Goal: Transaction & Acquisition: Purchase product/service

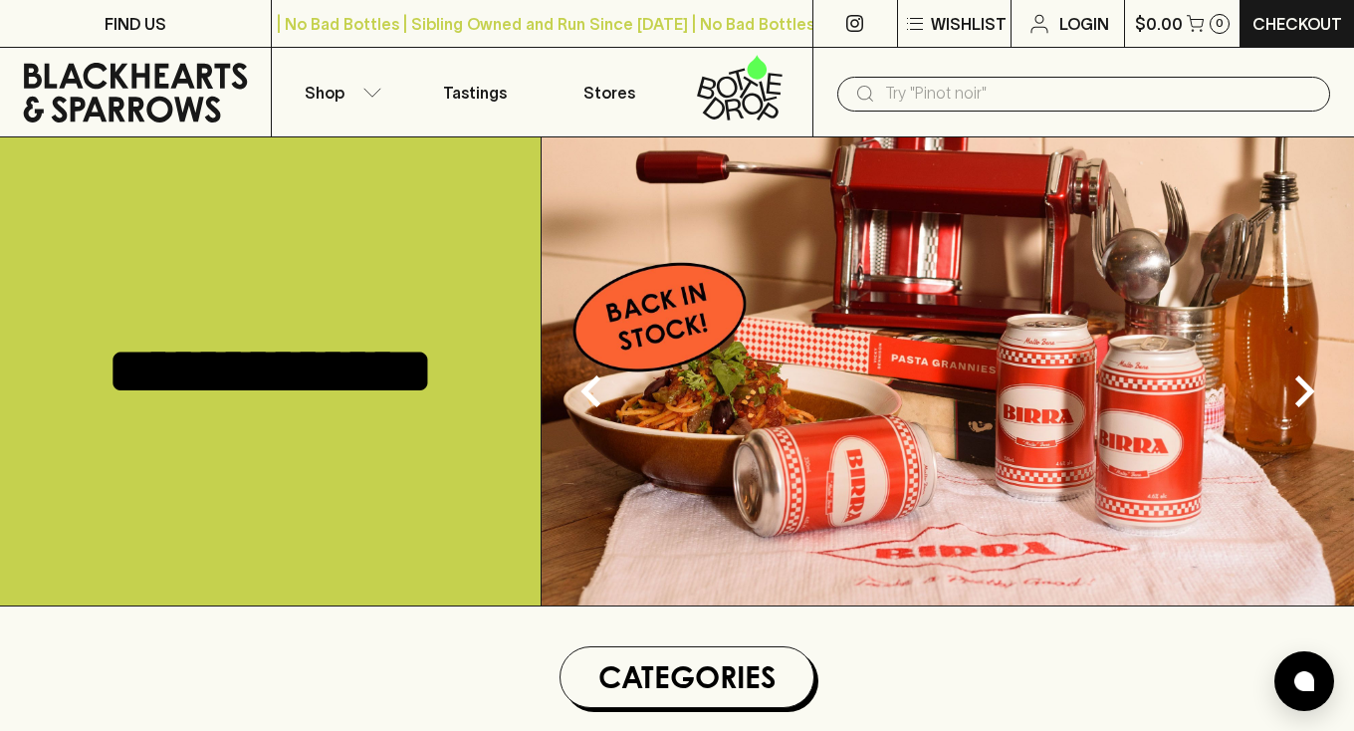
click at [955, 96] on input "text" at bounding box center [1099, 94] width 429 height 32
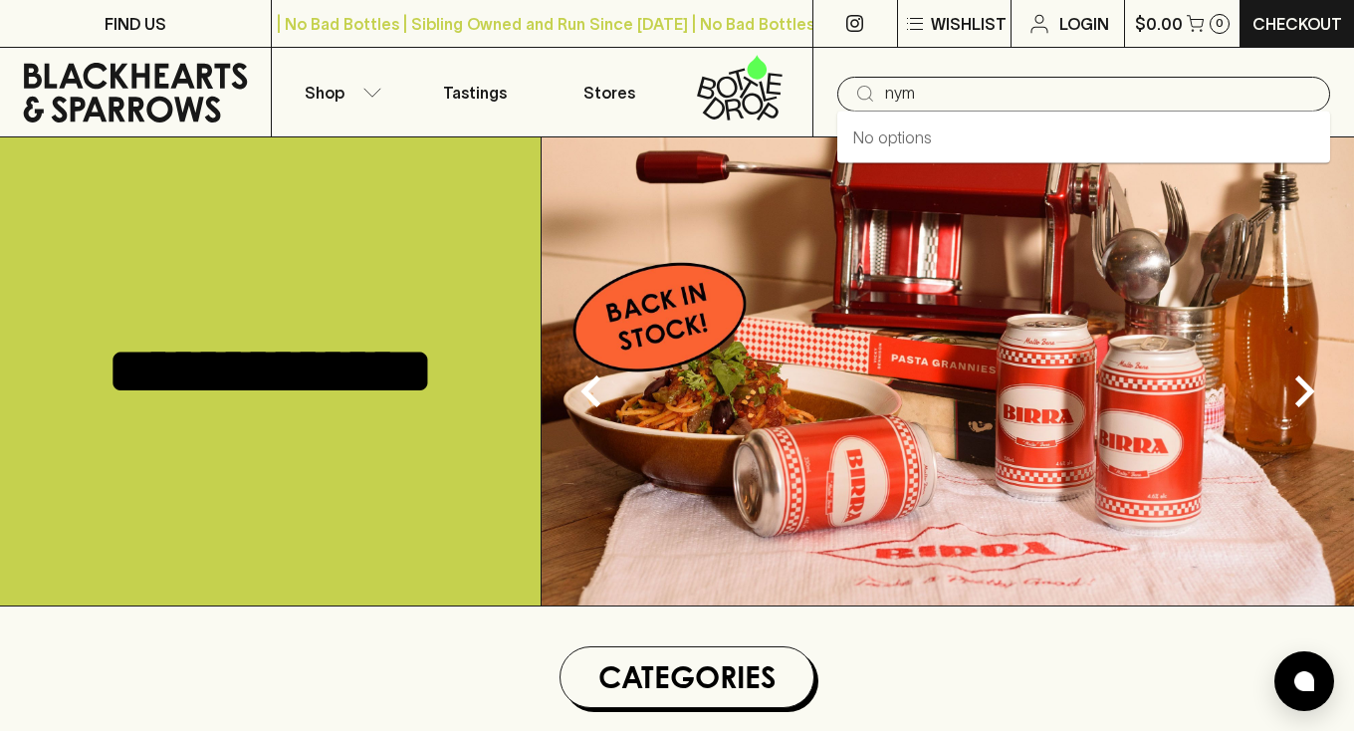
type input "nym"
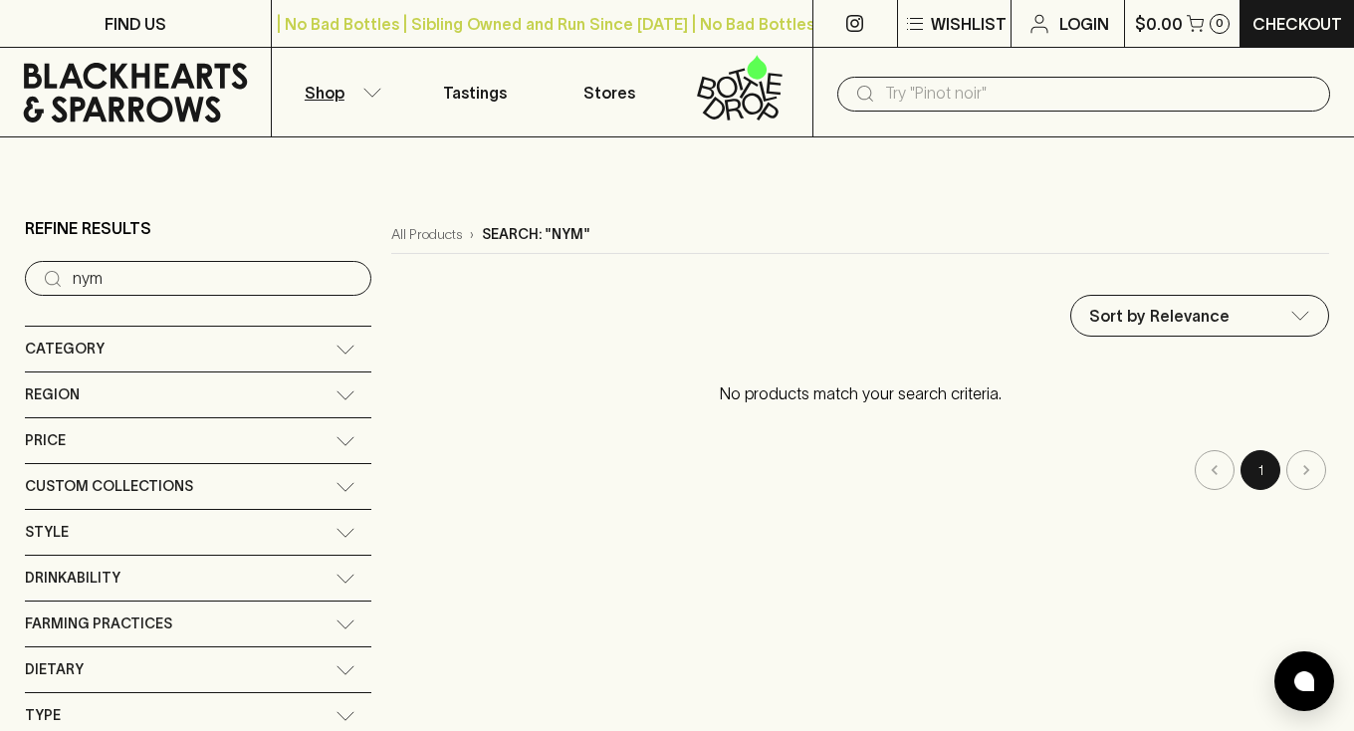
click at [920, 93] on input "text" at bounding box center [1099, 94] width 429 height 32
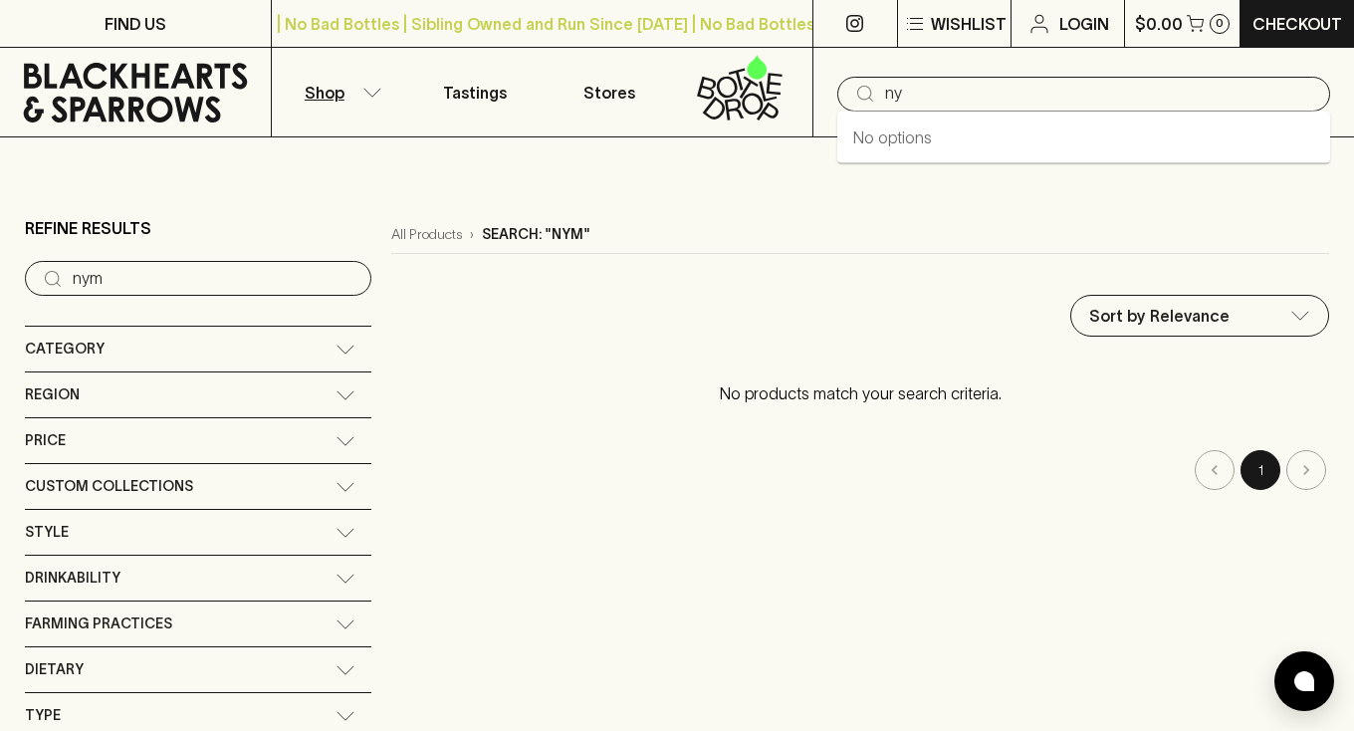
type input "ny"
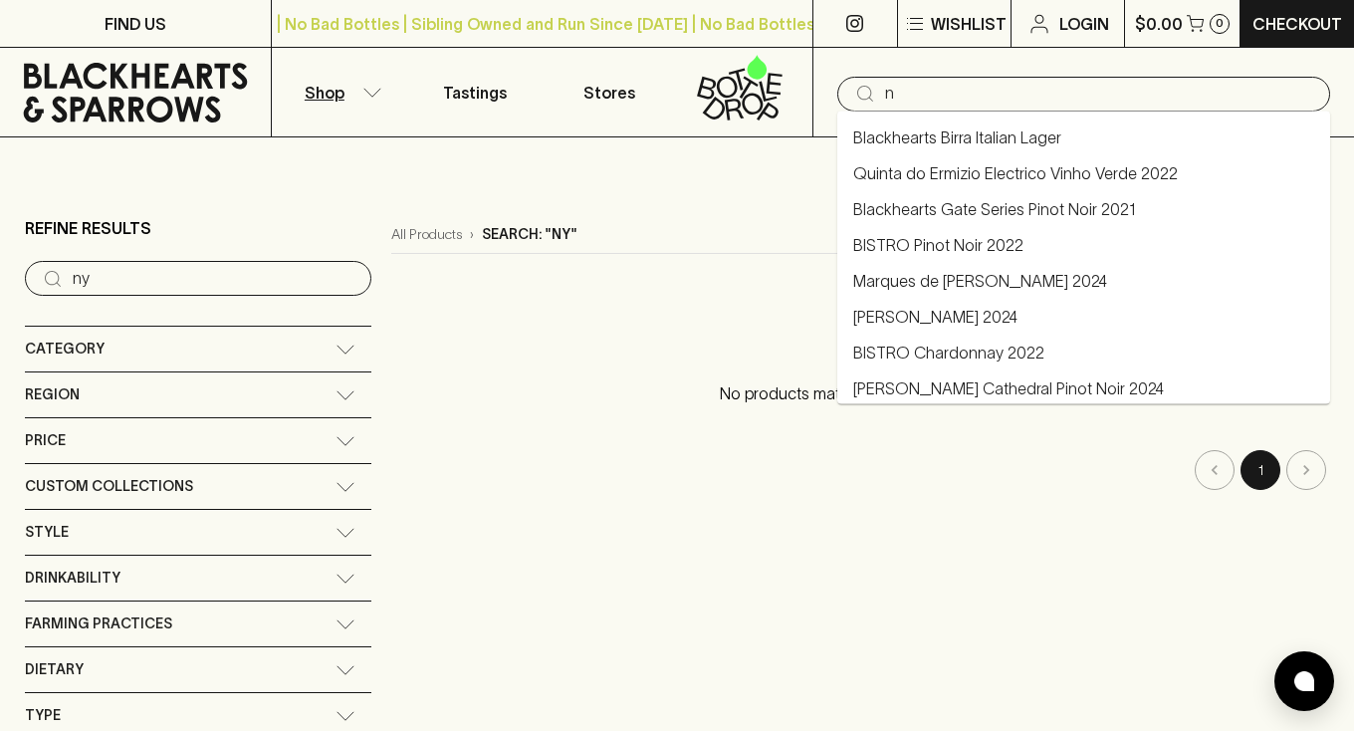
type input "n"
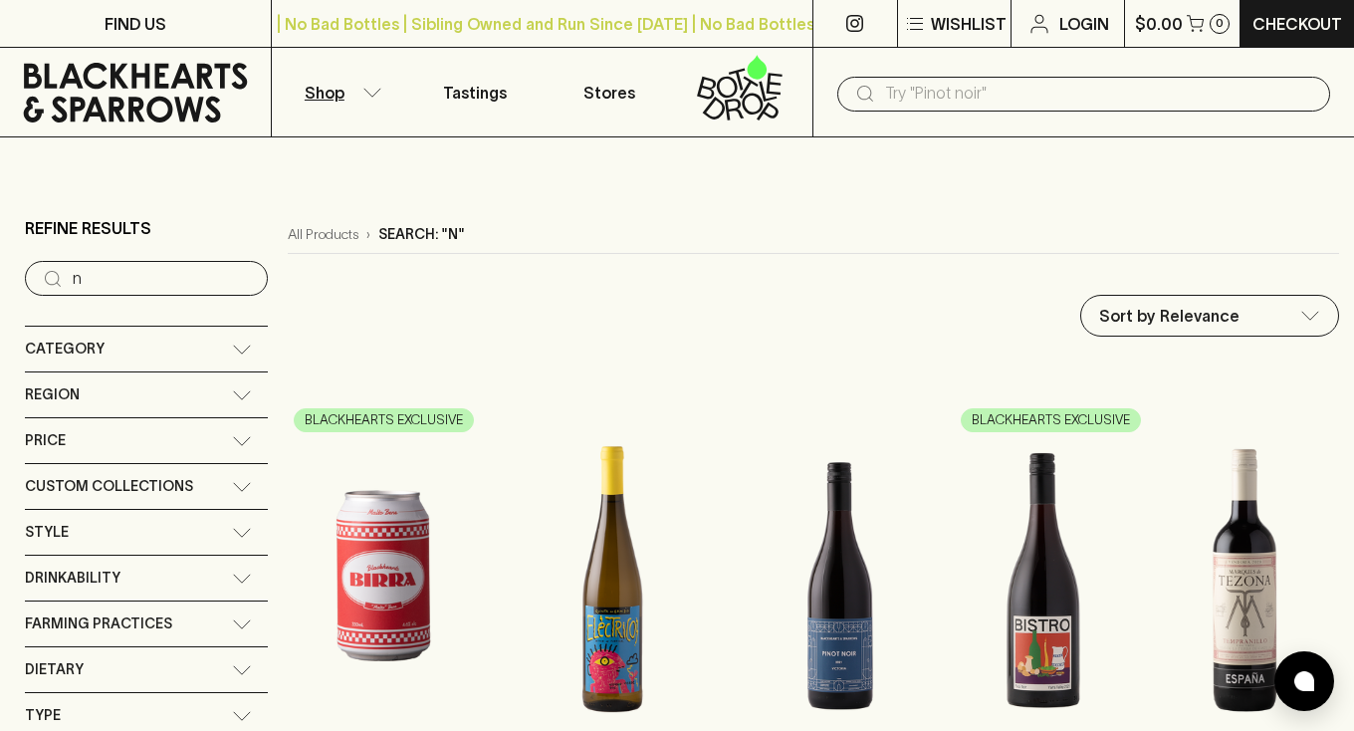
click at [189, 272] on input "n" at bounding box center [162, 279] width 179 height 32
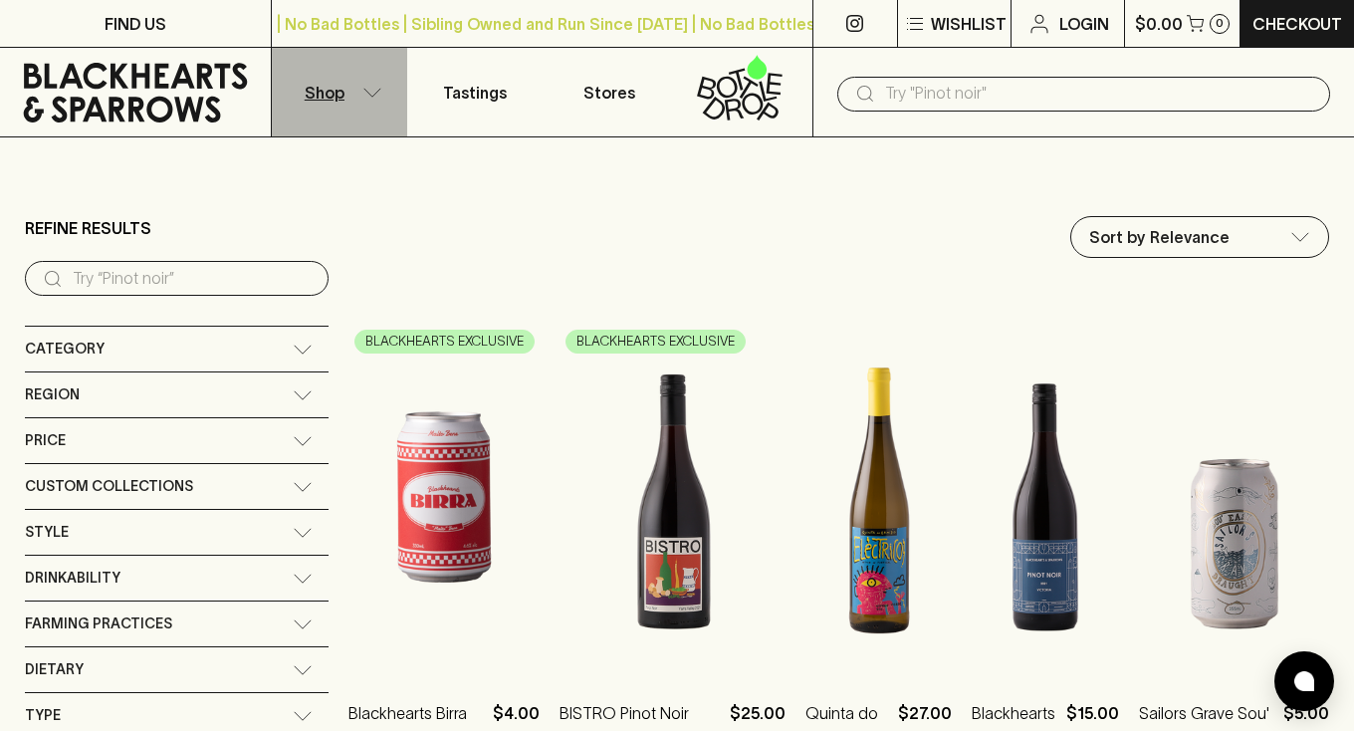
click at [345, 91] on button "Shop" at bounding box center [339, 92] width 135 height 89
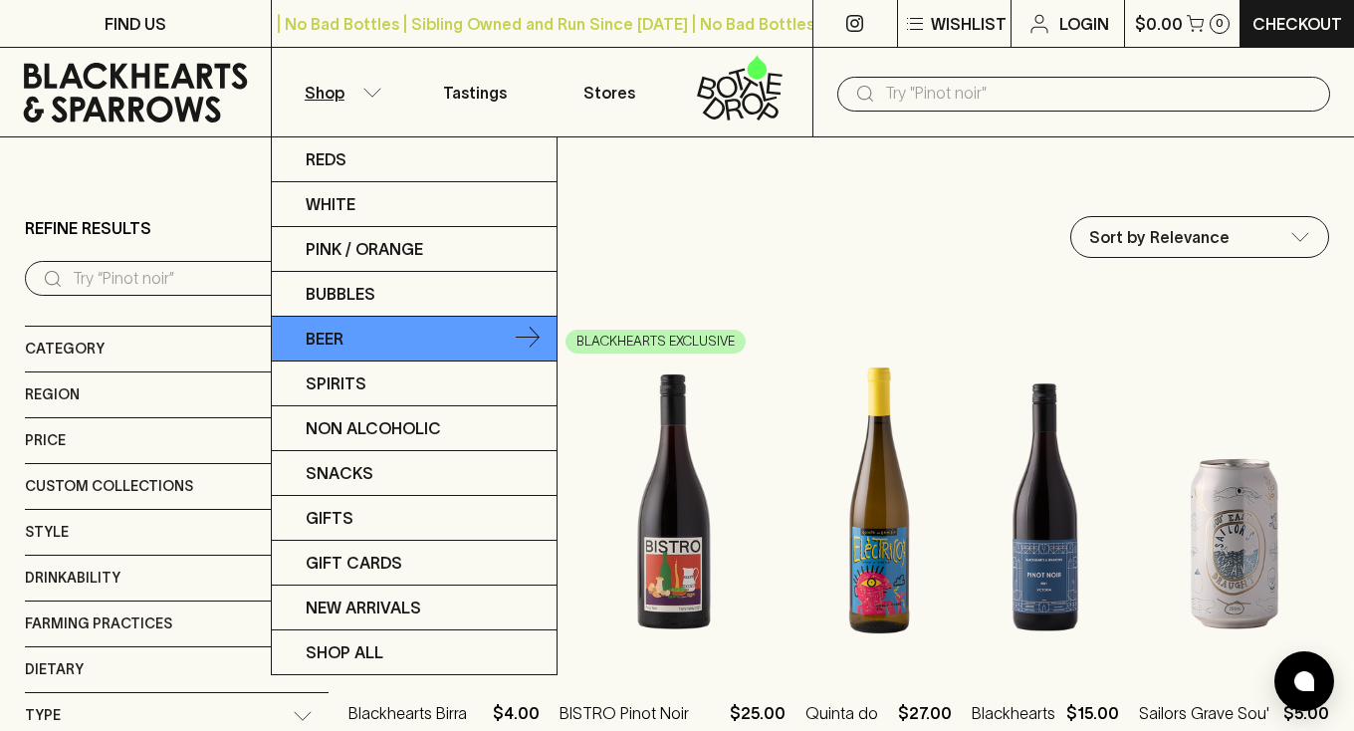
click at [372, 337] on link "Beer" at bounding box center [414, 339] width 285 height 45
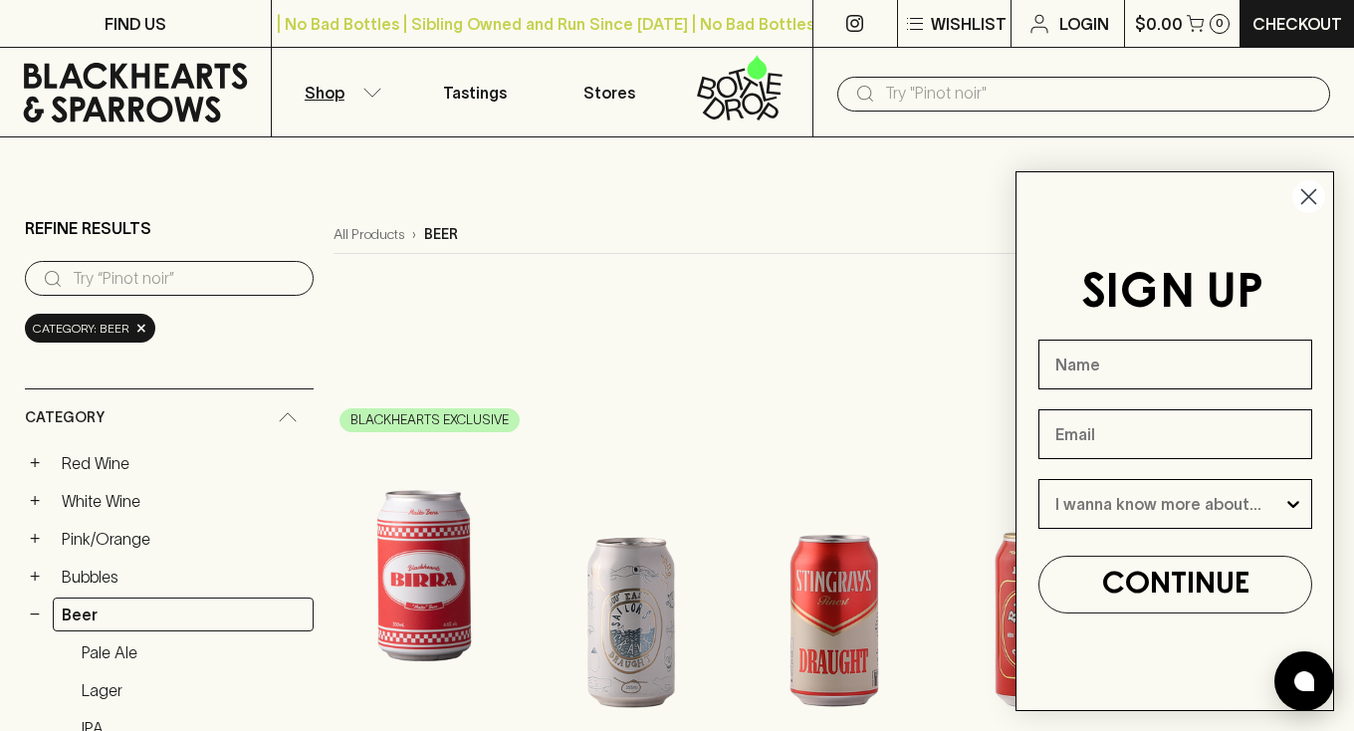
click at [1311, 181] on circle "Close dialog" at bounding box center [1308, 196] width 33 height 33
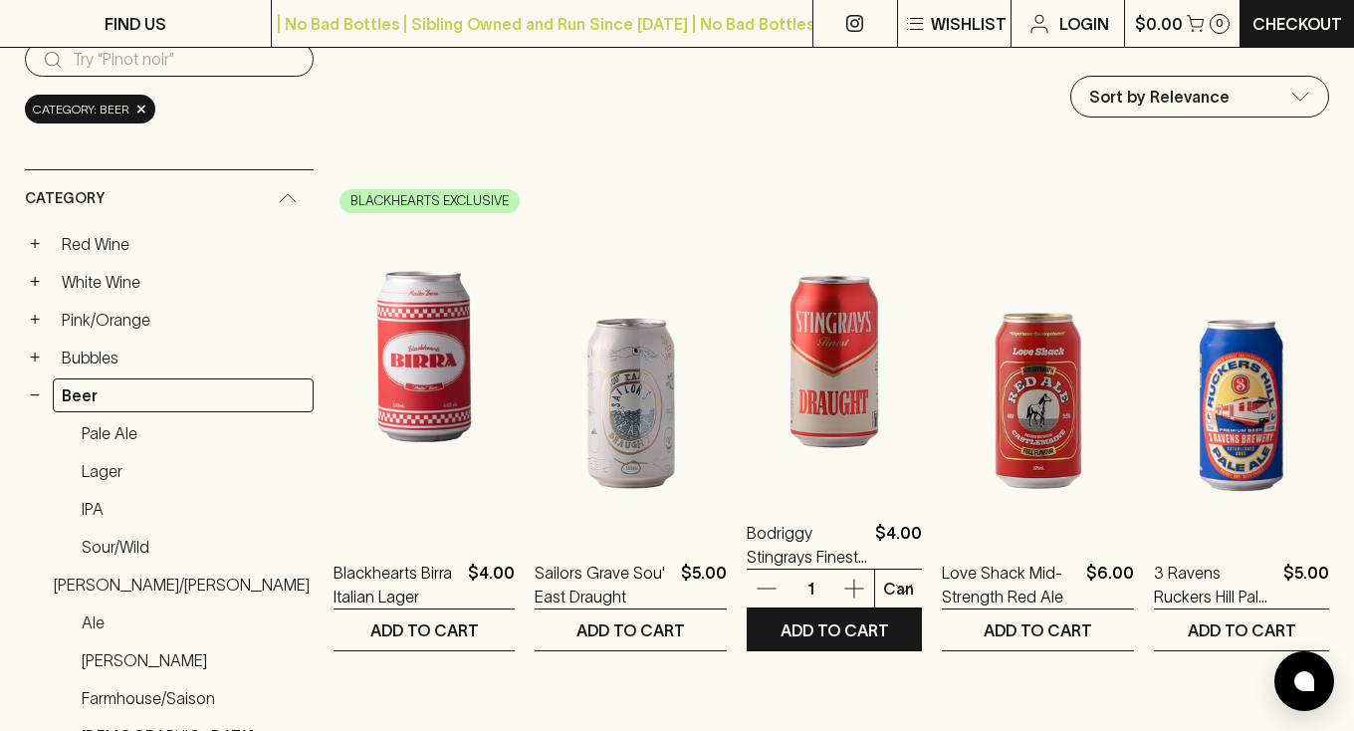
scroll to position [230, 0]
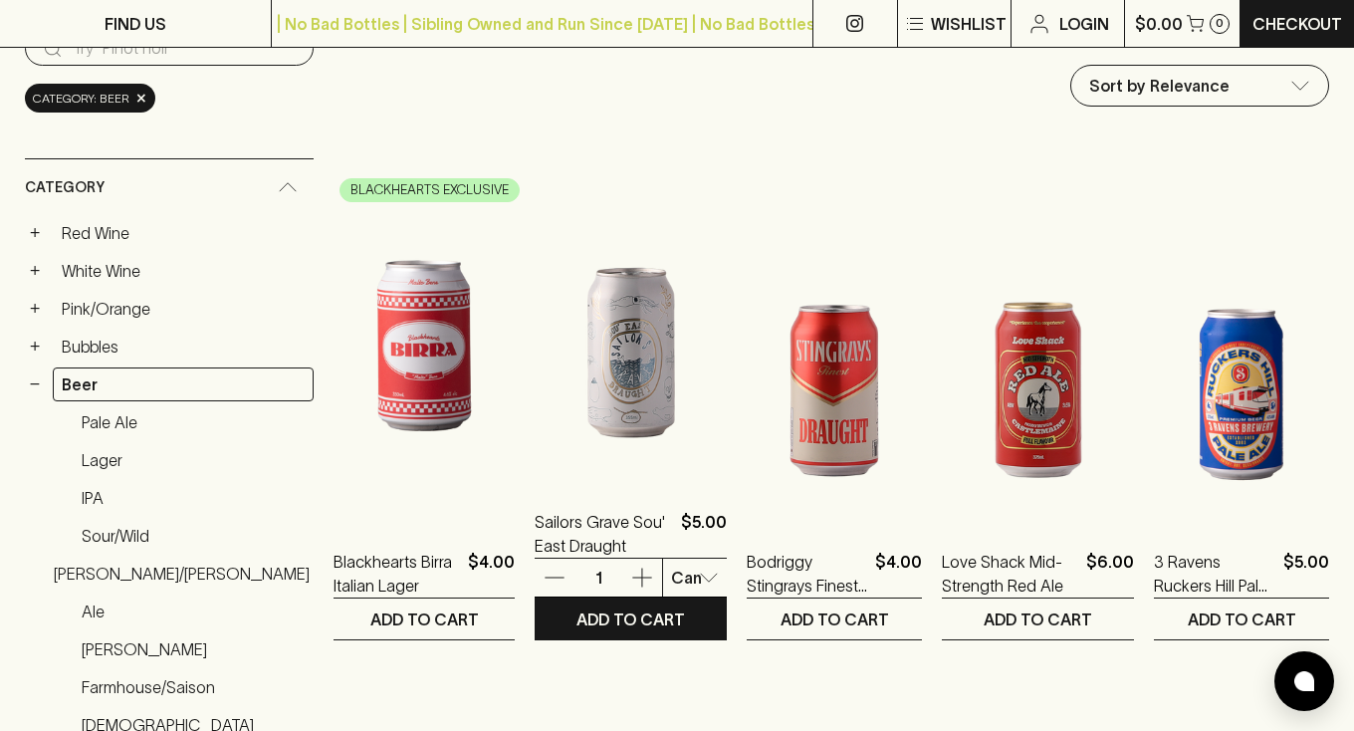
click at [614, 383] on img at bounding box center [631, 305] width 192 height 348
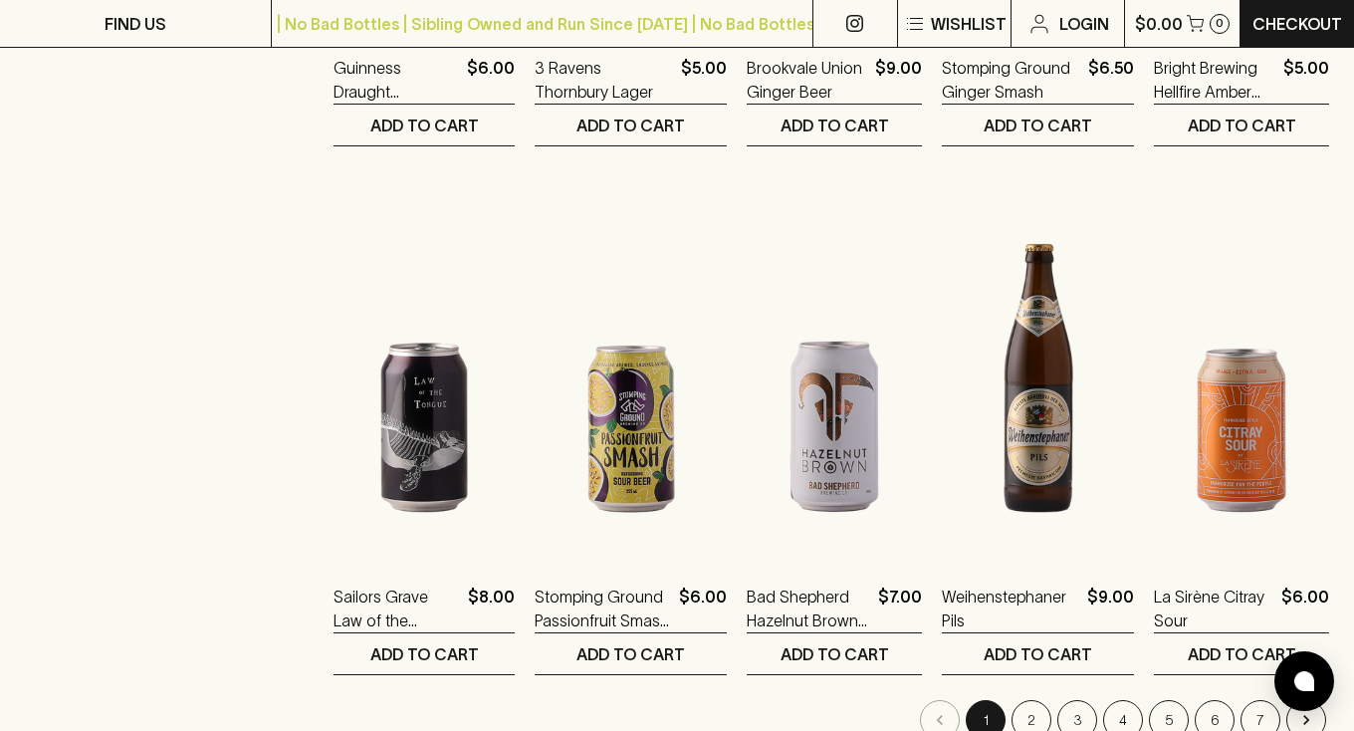
scroll to position [2088, 0]
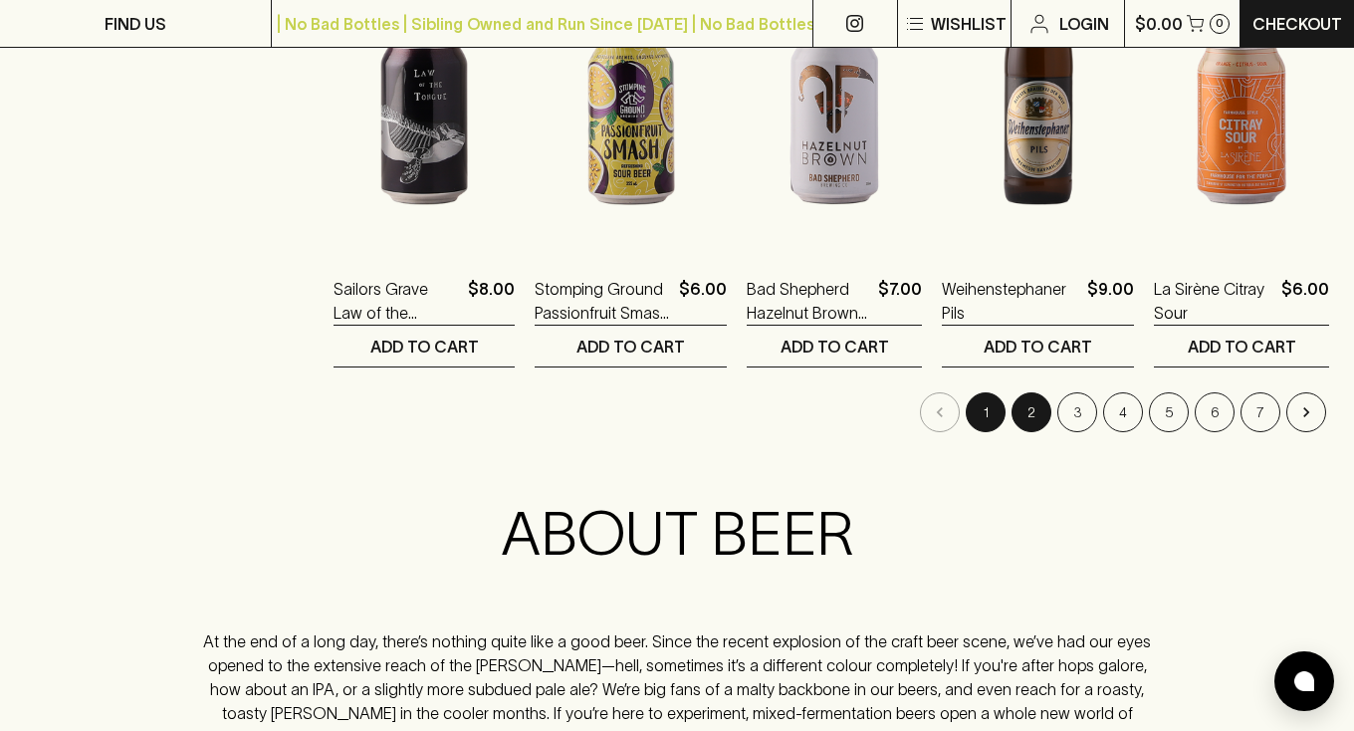
click at [1033, 418] on button "2" at bounding box center [1031, 412] width 40 height 40
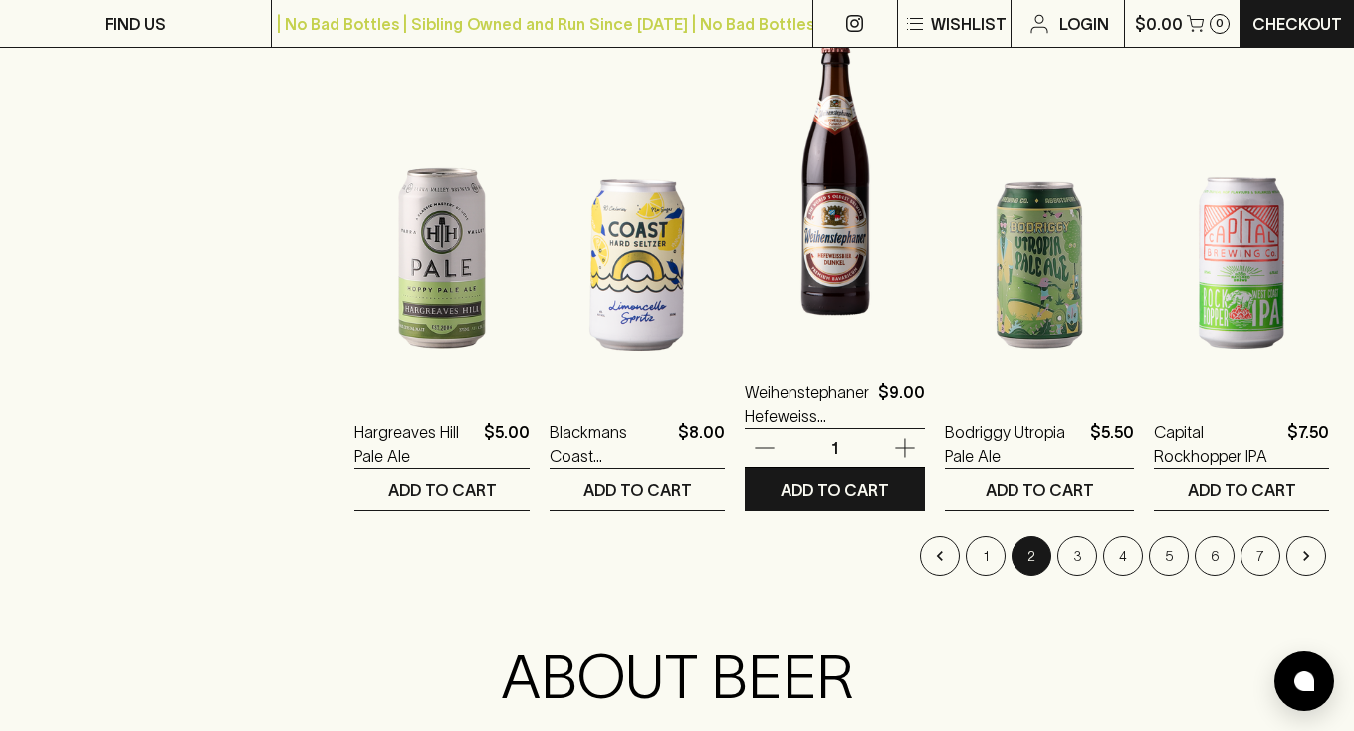
scroll to position [2005, 0]
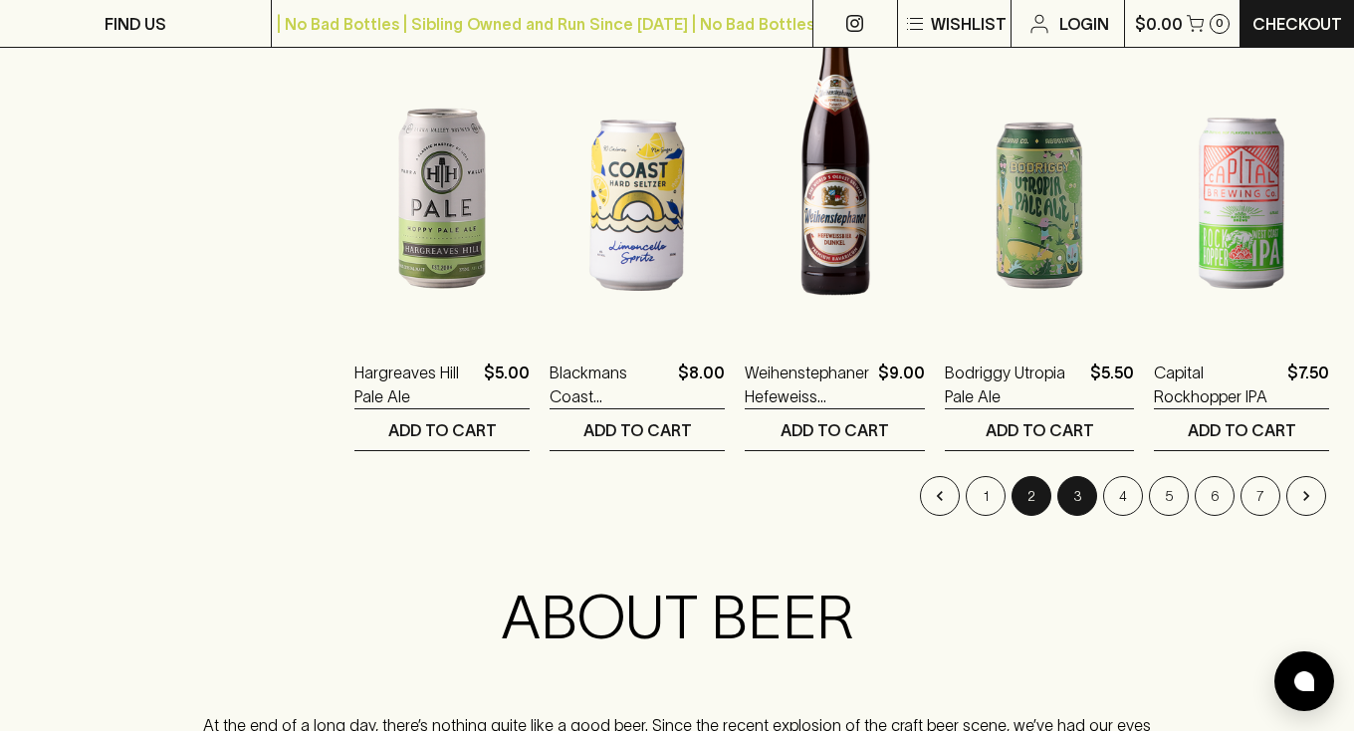
click at [1072, 495] on button "3" at bounding box center [1077, 496] width 40 height 40
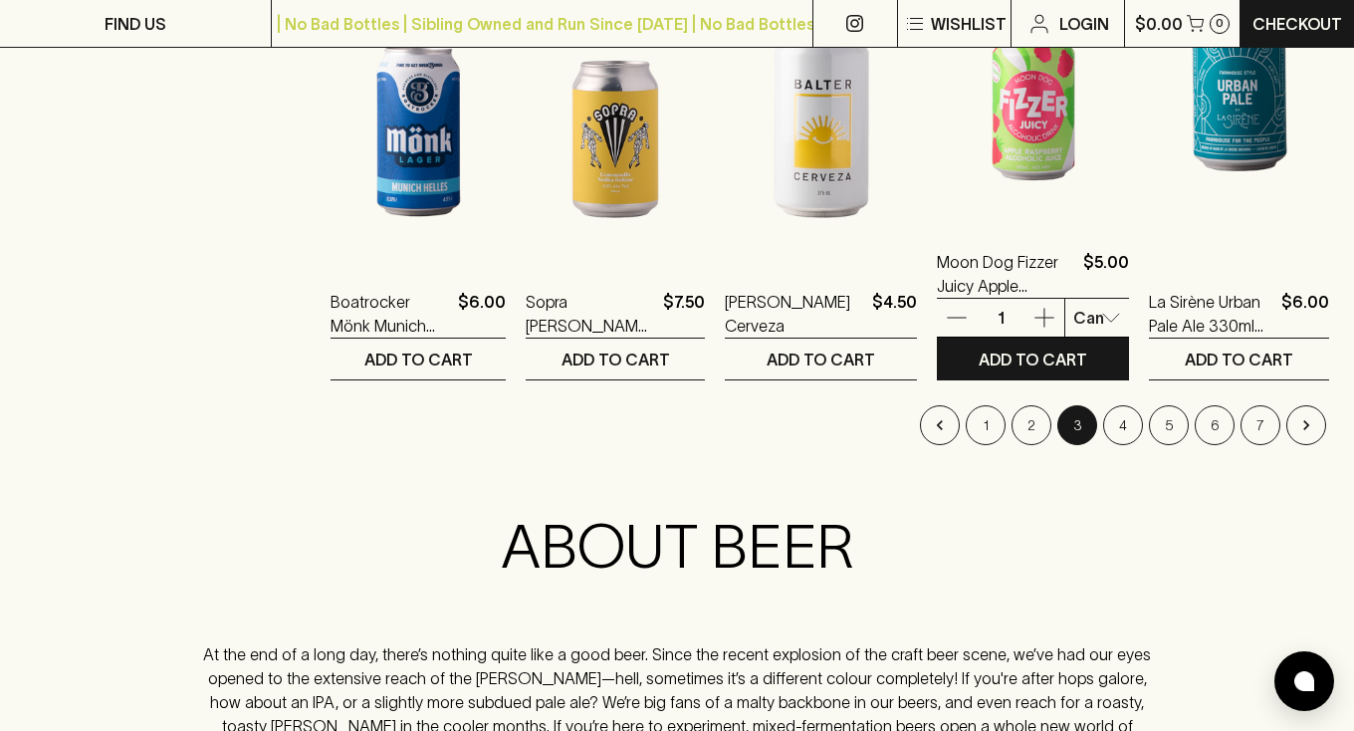
scroll to position [2159, 0]
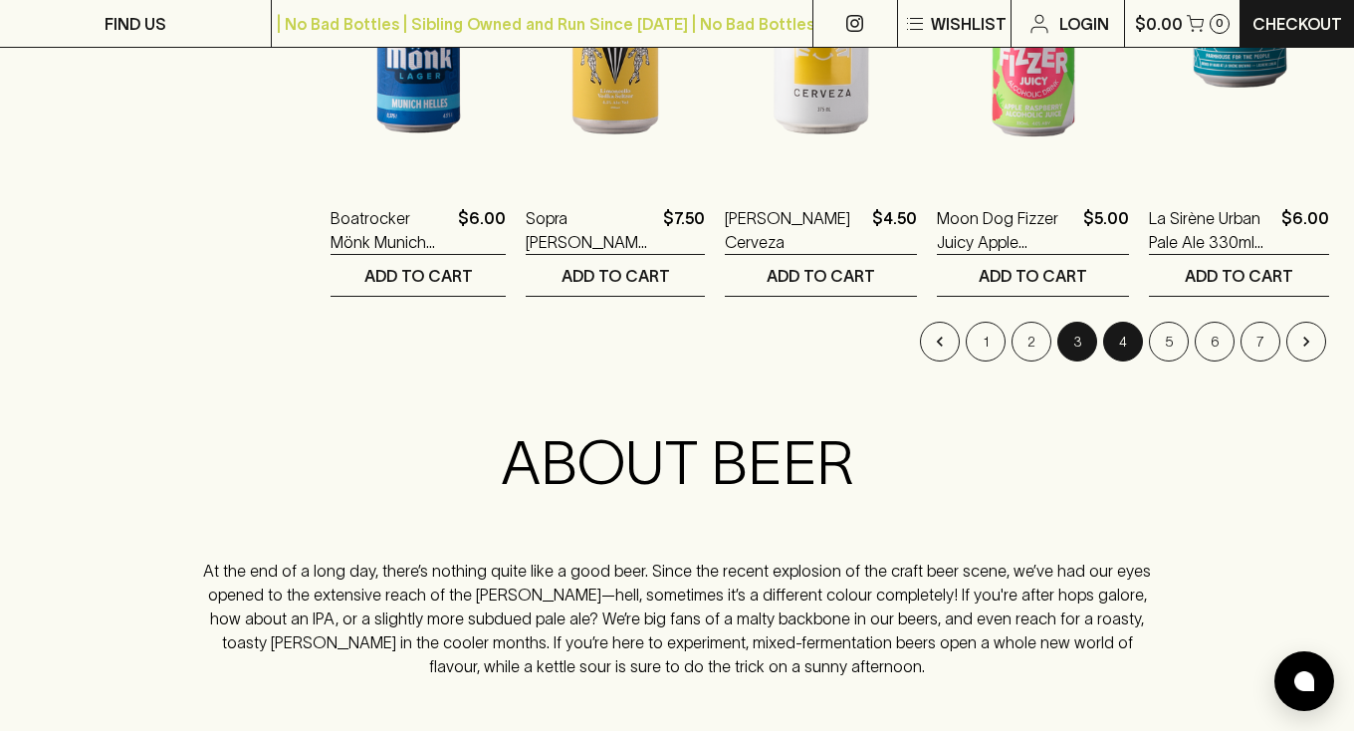
click at [1122, 349] on button "4" at bounding box center [1123, 342] width 40 height 40
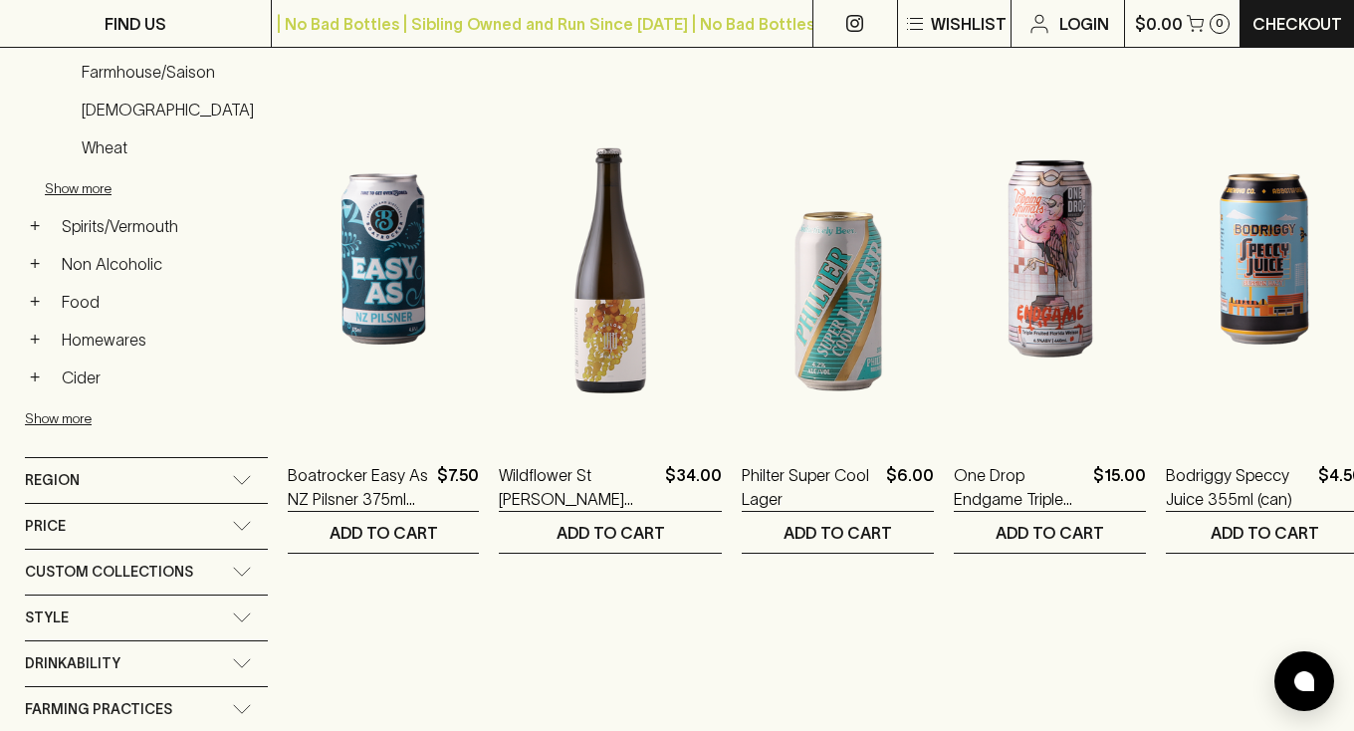
scroll to position [884, 0]
